Goal: Task Accomplishment & Management: Manage account settings

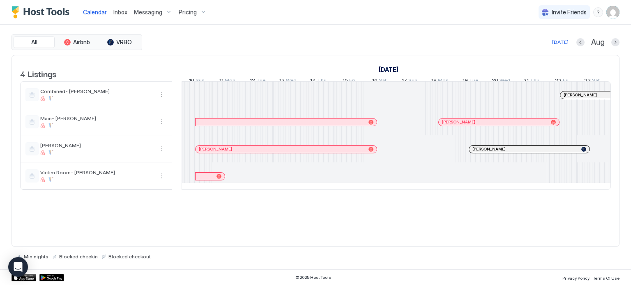
scroll to position [0, 456]
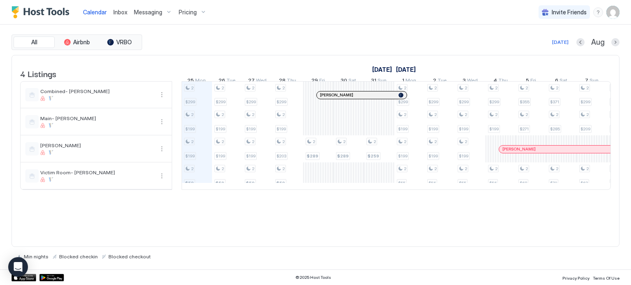
click at [160, 13] on span "Messaging" at bounding box center [148, 12] width 28 height 7
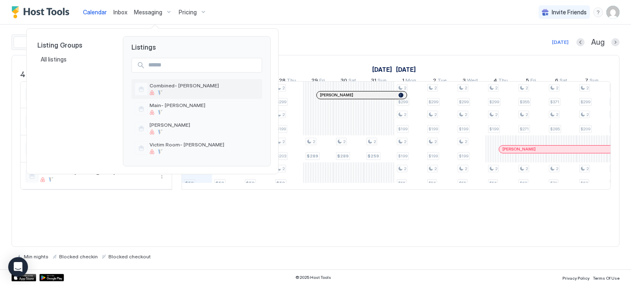
click at [169, 83] on span "Combined- [PERSON_NAME]" at bounding box center [203, 86] width 109 height 6
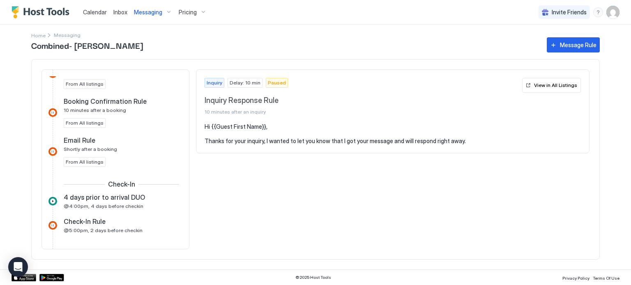
scroll to position [411, 0]
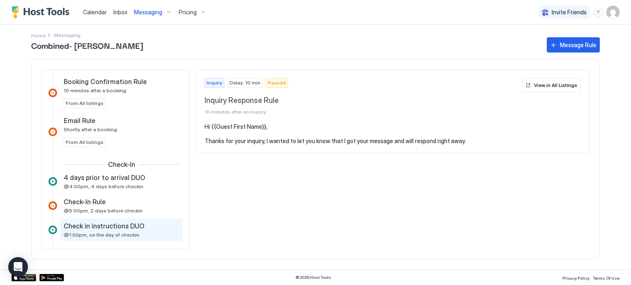
click at [99, 227] on span "Check in instructions DUO" at bounding box center [104, 226] width 80 height 8
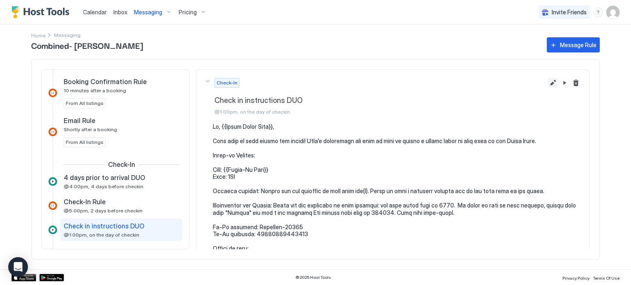
click at [548, 85] on button "Edit message rule" at bounding box center [553, 83] width 10 height 10
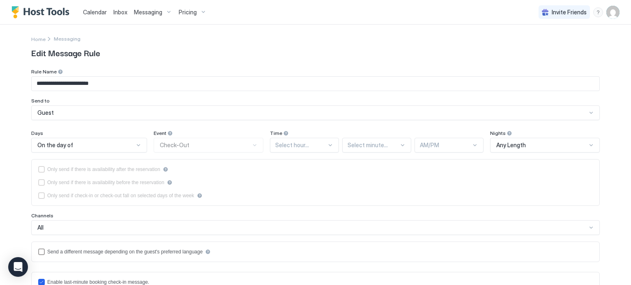
type input "**********"
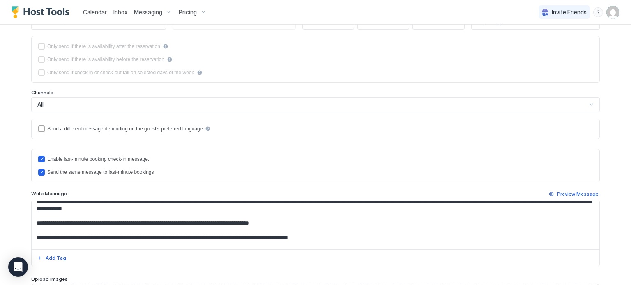
scroll to position [164, 0]
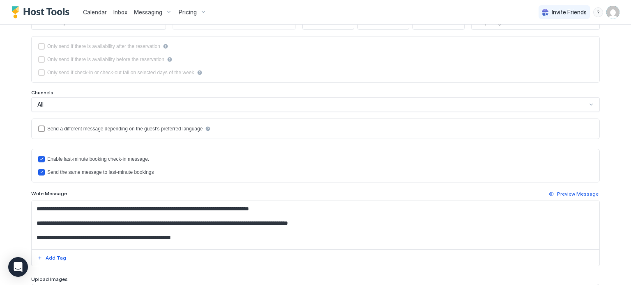
click at [143, 233] on textarea "Input Field" at bounding box center [316, 225] width 568 height 48
drag, startPoint x: 574, startPoint y: 232, endPoint x: 377, endPoint y: 232, distance: 197.1
click at [377, 232] on textarea "Input Field" at bounding box center [316, 225] width 568 height 48
click at [367, 230] on textarea "Input Field" at bounding box center [316, 225] width 568 height 48
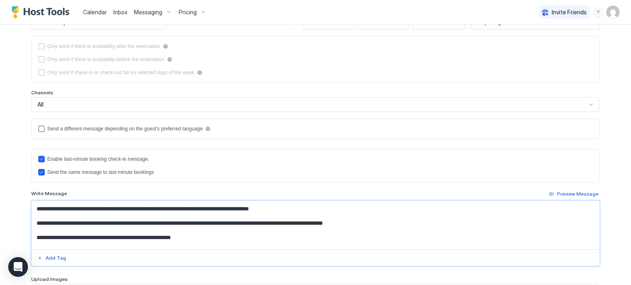
click at [367, 230] on textarea "Input Field" at bounding box center [316, 225] width 568 height 48
click at [301, 216] on textarea "Input Field" at bounding box center [316, 225] width 568 height 48
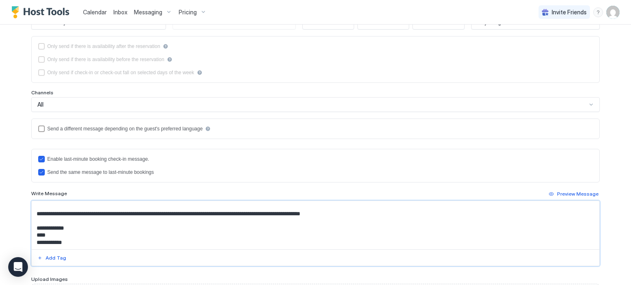
scroll to position [210, 0]
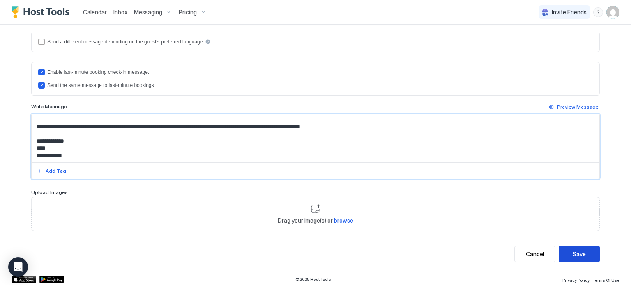
type textarea "**********"
click at [561, 249] on button "Save" at bounding box center [579, 254] width 41 height 16
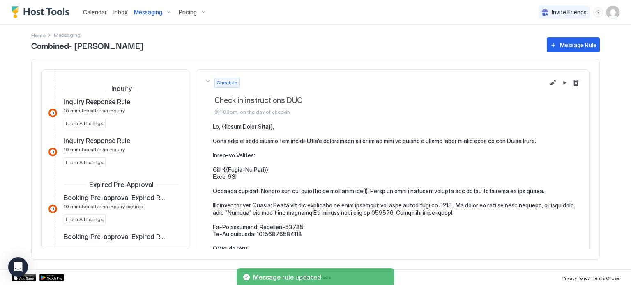
scroll to position [480, 0]
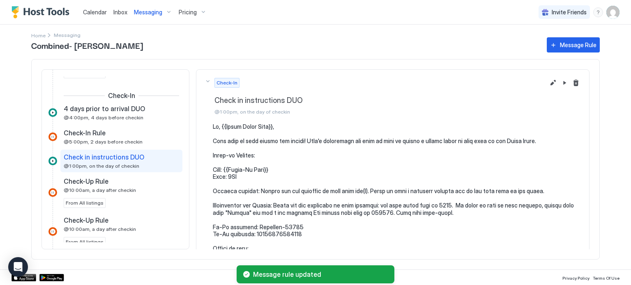
click at [141, 6] on div "Messaging" at bounding box center [153, 12] width 45 height 14
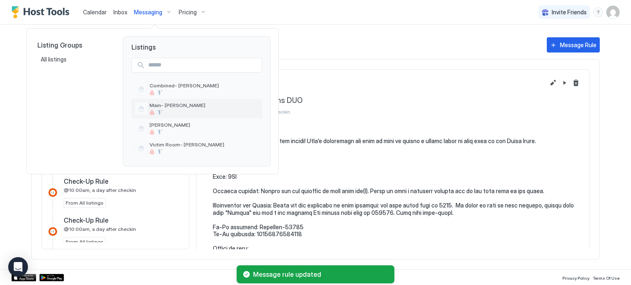
click at [154, 110] on div at bounding box center [203, 112] width 109 height 5
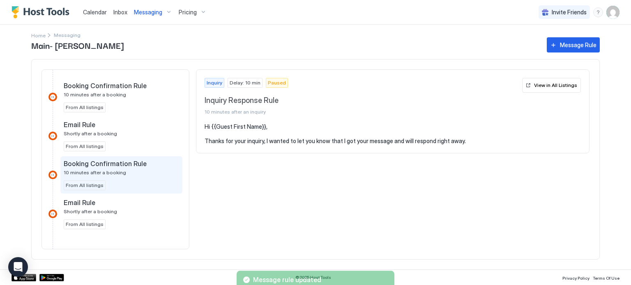
scroll to position [493, 0]
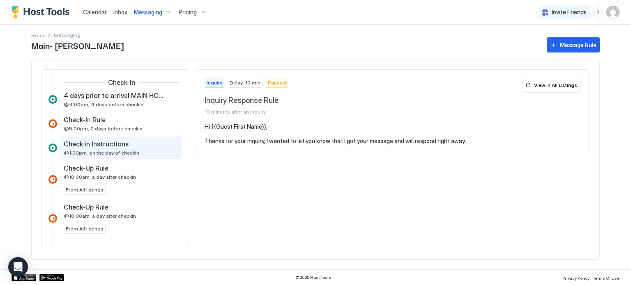
click at [102, 150] on span "@1:00pm, on the day of checkin" at bounding box center [102, 153] width 76 height 6
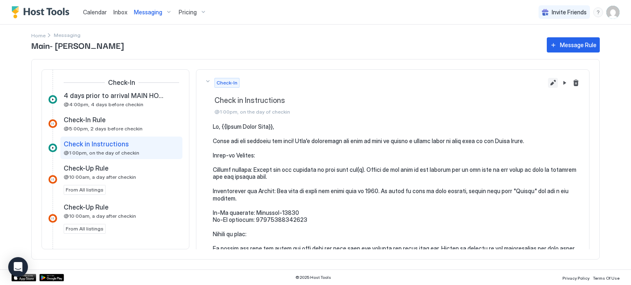
click at [548, 82] on button "Edit message rule" at bounding box center [553, 83] width 10 height 10
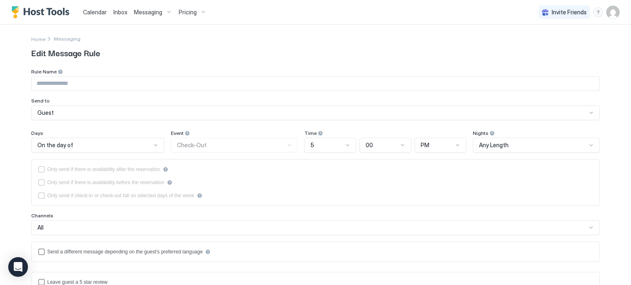
type input "**********"
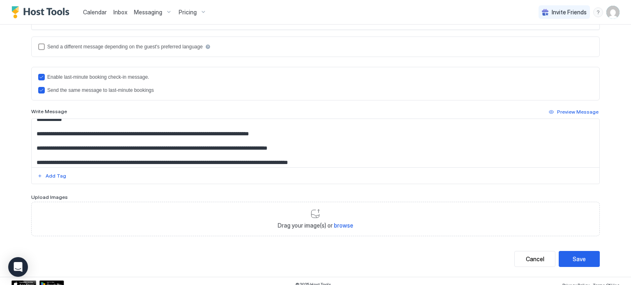
scroll to position [123, 0]
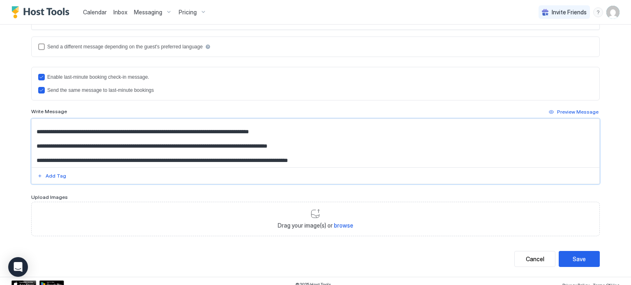
click at [191, 161] on textarea "Input Field" at bounding box center [316, 143] width 568 height 48
paste textarea "**********"
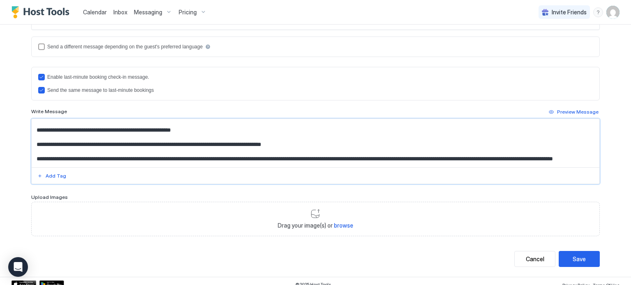
scroll to position [127, 0]
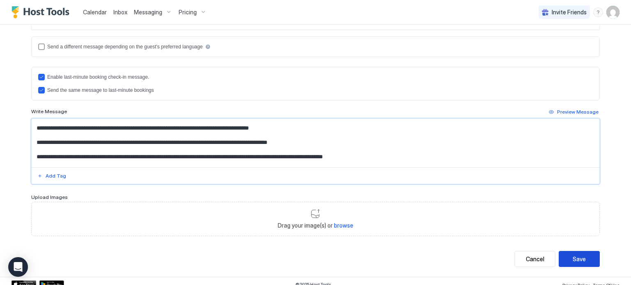
type textarea "**********"
click at [568, 258] on button "Save" at bounding box center [579, 259] width 41 height 16
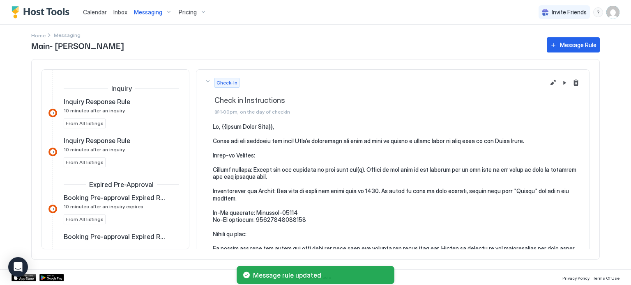
scroll to position [480, 0]
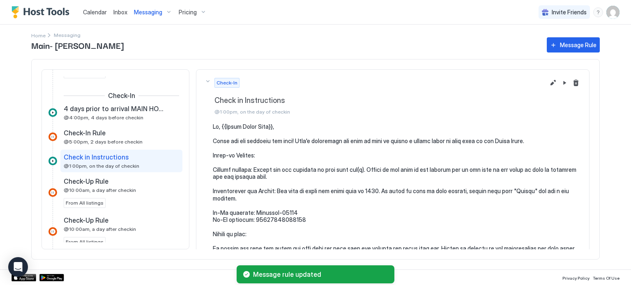
click at [146, 13] on span "Messaging" at bounding box center [148, 12] width 28 height 7
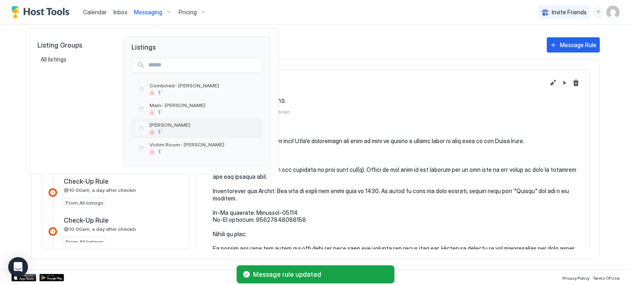
click at [165, 128] on span "[PERSON_NAME]" at bounding box center [203, 125] width 109 height 6
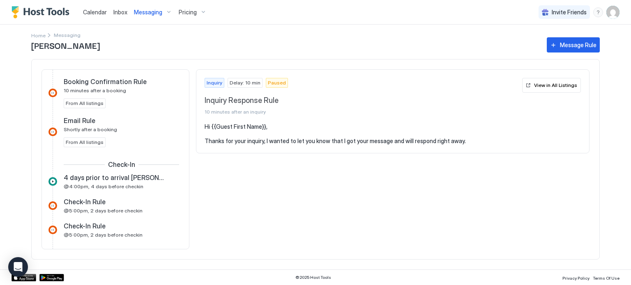
scroll to position [493, 0]
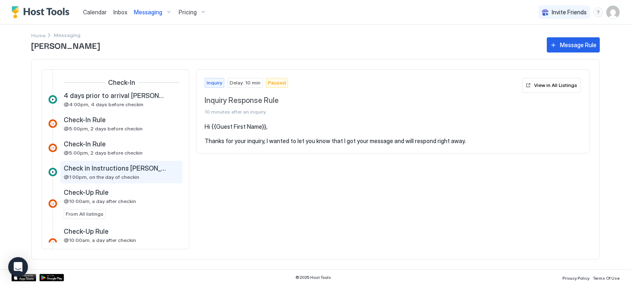
click at [121, 167] on span "Check in Instructions [PERSON_NAME]" at bounding box center [115, 168] width 102 height 8
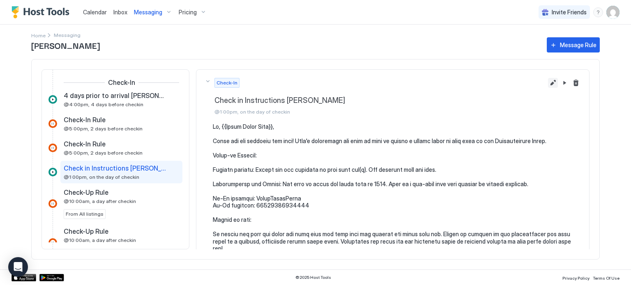
click at [548, 78] on button "Edit message rule" at bounding box center [553, 83] width 10 height 10
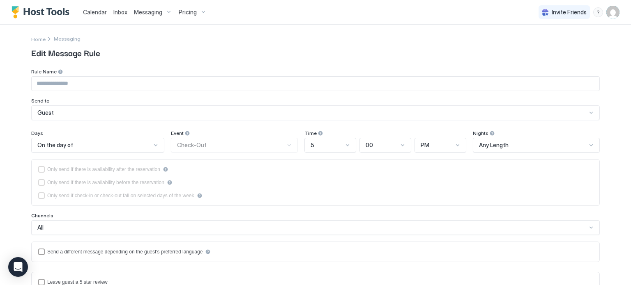
type input "**********"
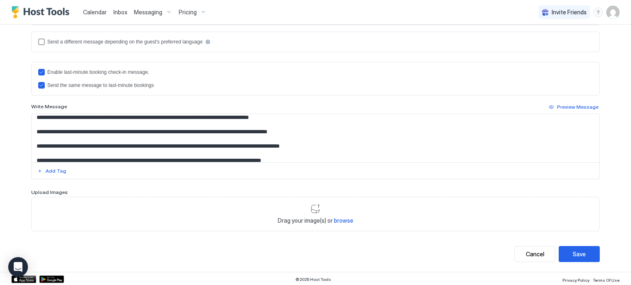
scroll to position [132, 0]
click at [153, 144] on textarea "Input Field" at bounding box center [316, 138] width 568 height 48
paste textarea "**********"
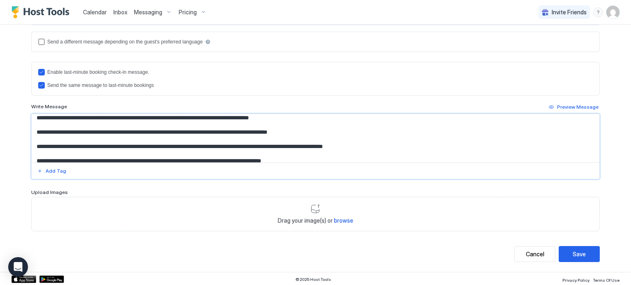
scroll to position [168, 0]
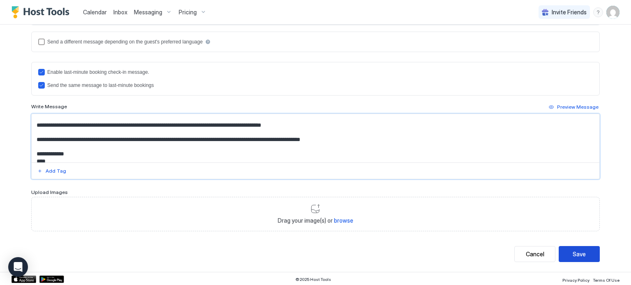
type textarea "**********"
click at [559, 246] on button "Save" at bounding box center [579, 254] width 41 height 16
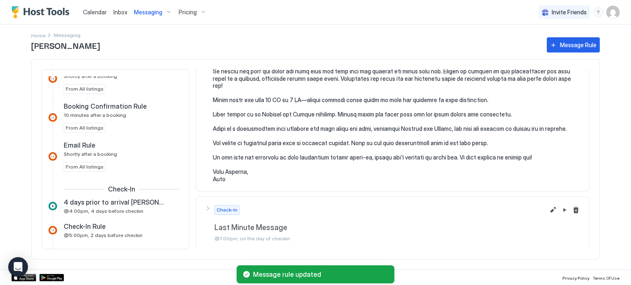
scroll to position [298, 0]
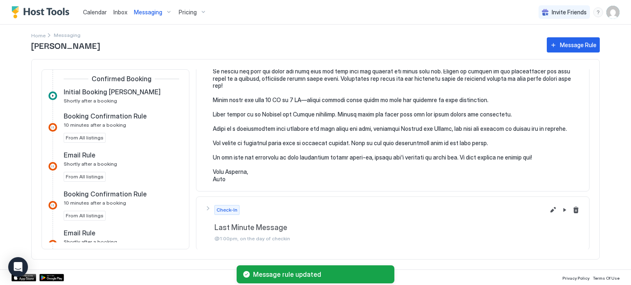
click at [41, 10] on img "Host Tools Logo" at bounding box center [42, 12] width 62 height 12
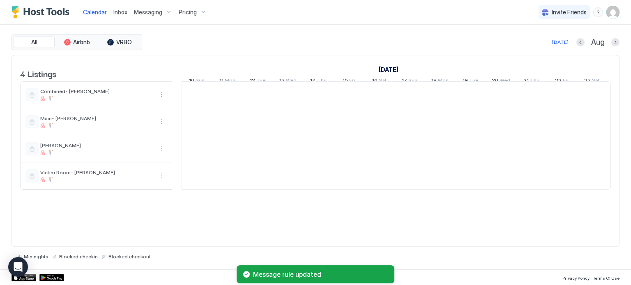
scroll to position [0, 456]
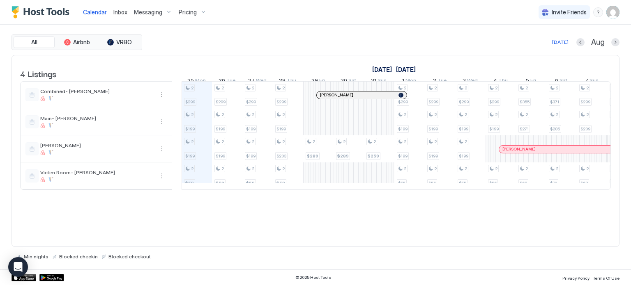
click at [184, 11] on span "Pricing" at bounding box center [188, 12] width 18 height 7
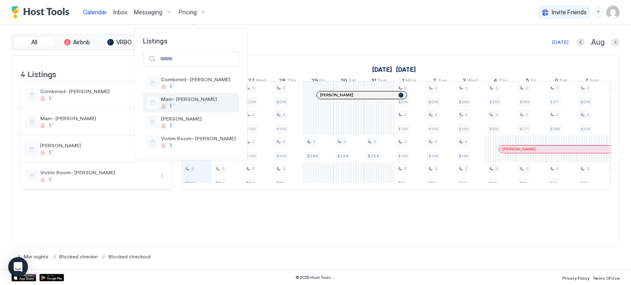
click at [177, 101] on span "Main- [PERSON_NAME]" at bounding box center [198, 99] width 75 height 6
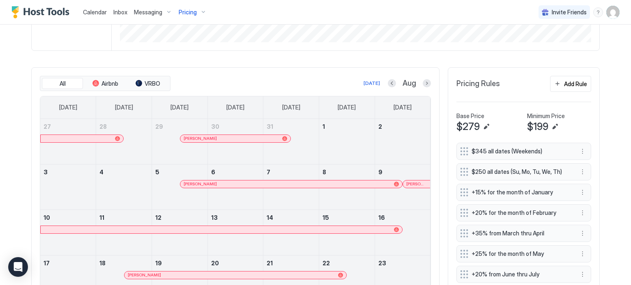
scroll to position [246, 0]
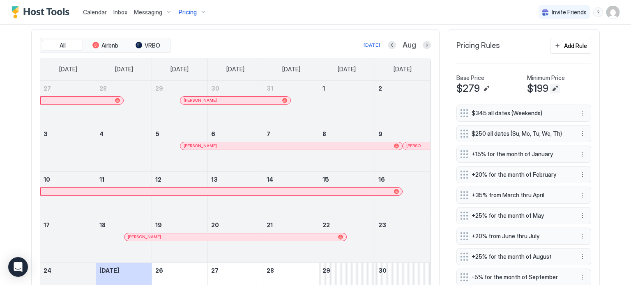
click at [550, 87] on button "Edit" at bounding box center [555, 89] width 10 height 10
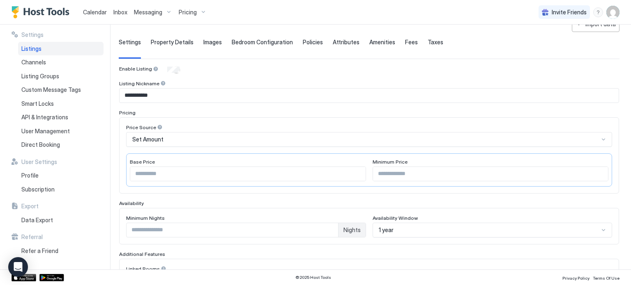
scroll to position [123, 0]
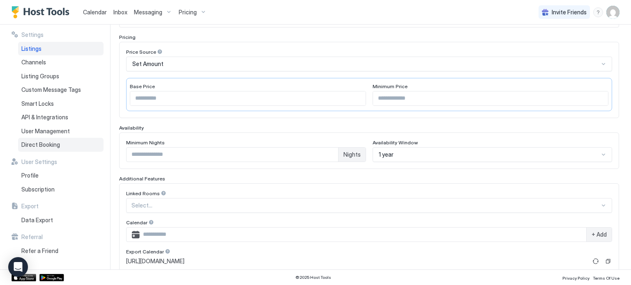
click at [48, 140] on div "Direct Booking" at bounding box center [60, 145] width 85 height 14
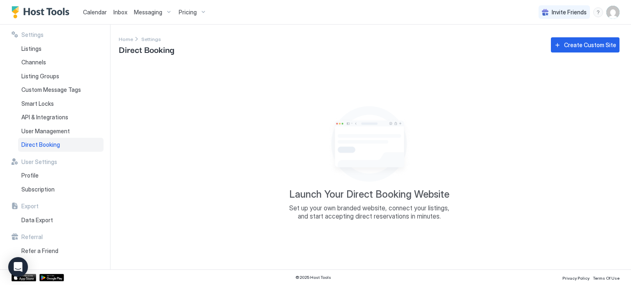
click at [588, 52] on button "Create Custom Site" at bounding box center [585, 44] width 69 height 15
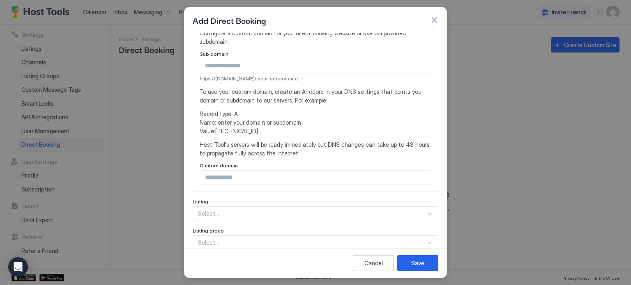
scroll to position [164, 0]
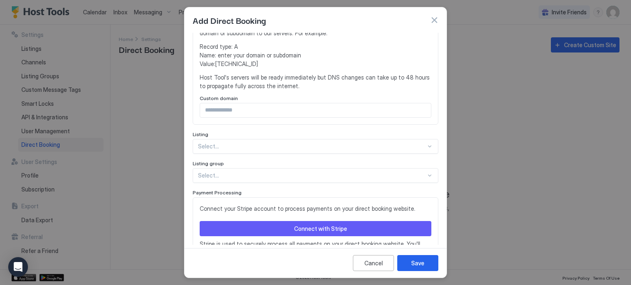
click at [267, 174] on div at bounding box center [312, 175] width 228 height 7
click at [266, 174] on div at bounding box center [312, 175] width 228 height 7
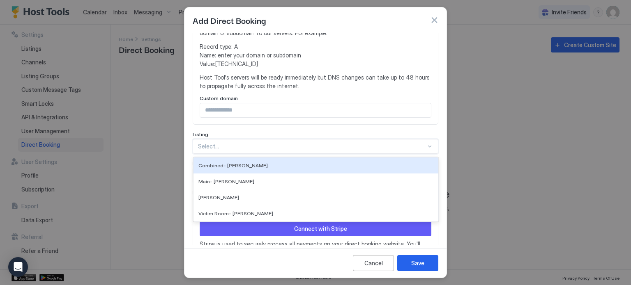
click at [251, 140] on div "Select..." at bounding box center [316, 146] width 246 height 15
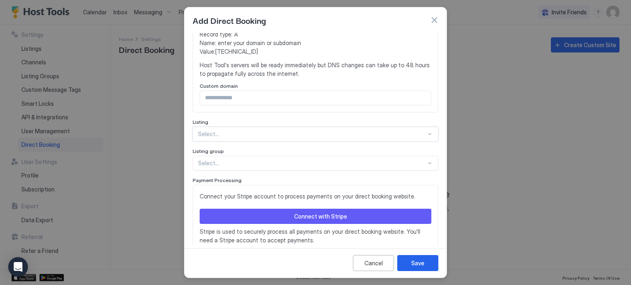
click at [251, 140] on div "Select..." at bounding box center [316, 134] width 246 height 15
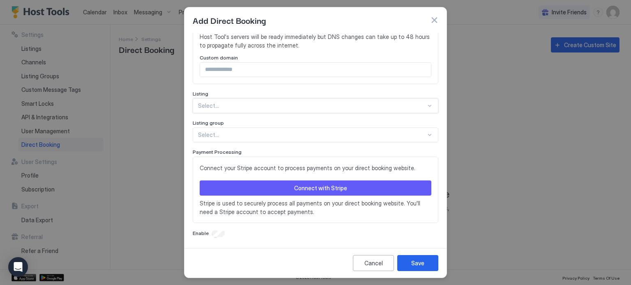
scroll to position [0, 0]
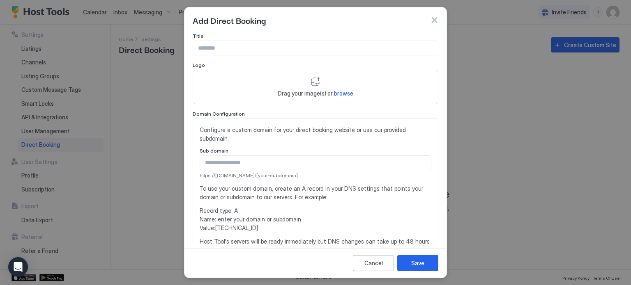
click at [436, 19] on button "button" at bounding box center [434, 20] width 8 height 8
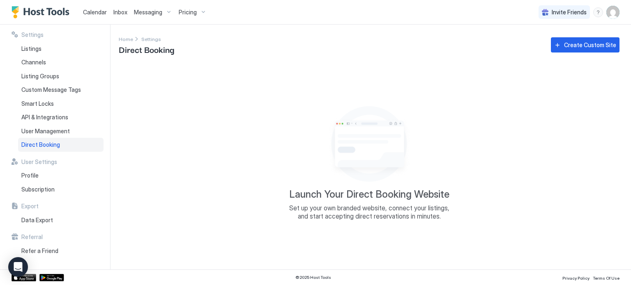
click at [51, 5] on div "Calendar Inbox Messaging Pricing" at bounding box center [110, 12] width 198 height 24
click at [53, 11] on img "Host Tools Logo" at bounding box center [42, 12] width 62 height 12
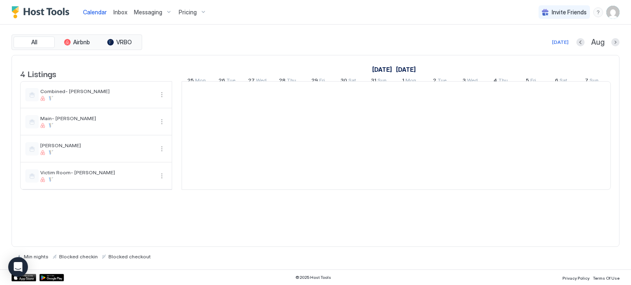
scroll to position [0, 456]
